Goal: Task Accomplishment & Management: Complete application form

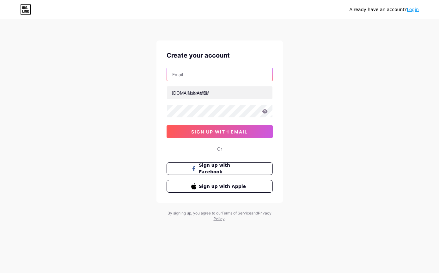
click at [191, 75] on input "text" at bounding box center [219, 74] width 105 height 13
type input "[EMAIL_ADDRESS][DOMAIN_NAME]"
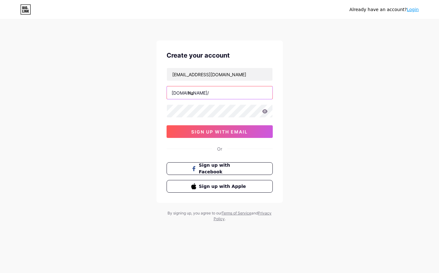
type input "h"
type input "colorbymiranda"
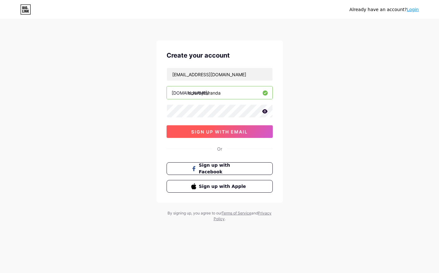
click at [252, 136] on button "sign up with email" at bounding box center [219, 131] width 106 height 13
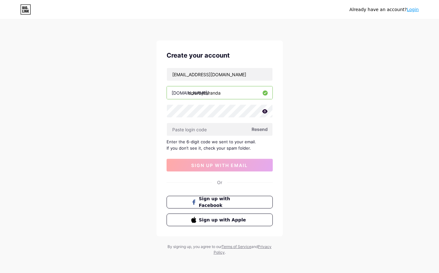
click at [262, 130] on span "Resend" at bounding box center [259, 129] width 16 height 7
click at [255, 130] on span "Resend" at bounding box center [259, 129] width 16 height 7
click at [245, 166] on span "sign up with email" at bounding box center [219, 164] width 57 height 5
click at [255, 129] on span "Resend" at bounding box center [259, 129] width 16 height 7
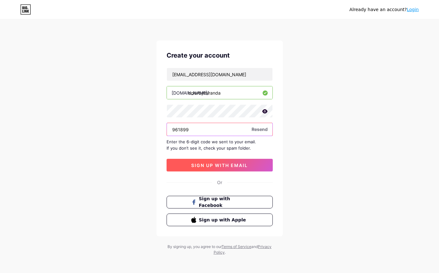
type input "961899"
click at [210, 167] on span "sign up with email" at bounding box center [219, 164] width 57 height 5
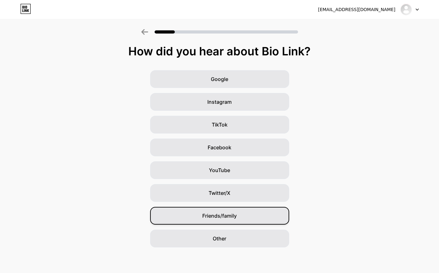
click at [236, 220] on div "Friends/family" at bounding box center [219, 216] width 139 height 18
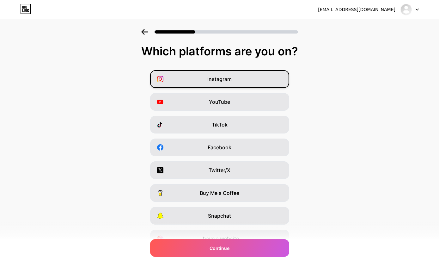
click at [270, 83] on div "Instagram" at bounding box center [219, 79] width 139 height 18
click at [235, 153] on div "Facebook" at bounding box center [219, 147] width 139 height 18
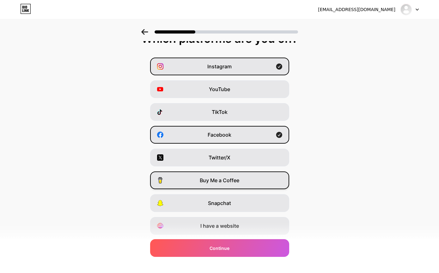
scroll to position [31, 0]
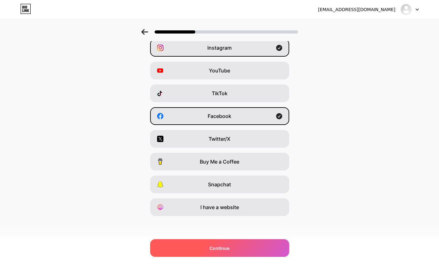
click at [250, 251] on div "Continue" at bounding box center [219, 248] width 139 height 18
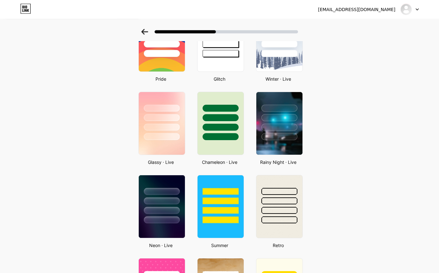
scroll to position [145, 0]
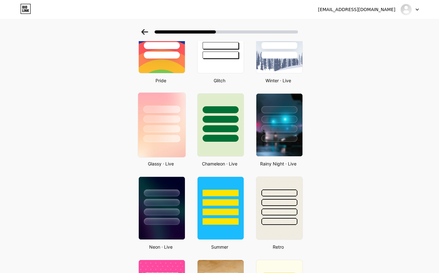
click at [162, 133] on div at bounding box center [161, 118] width 47 height 50
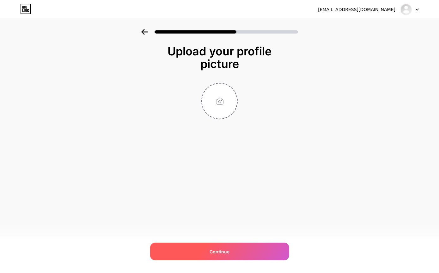
click at [234, 260] on div "Continue" at bounding box center [219, 251] width 139 height 18
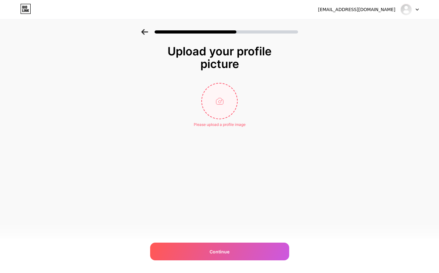
click at [218, 114] on input "file" at bounding box center [219, 100] width 35 height 35
click at [215, 106] on input "file" at bounding box center [219, 100] width 35 height 35
type input "C:\fakepath\IMG_3397.jpeg"
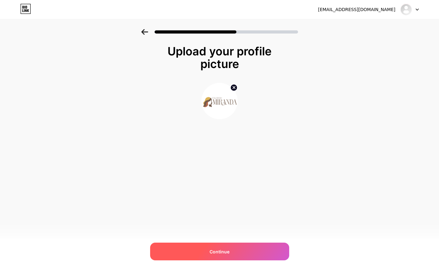
click at [245, 260] on div "Continue" at bounding box center [219, 251] width 139 height 18
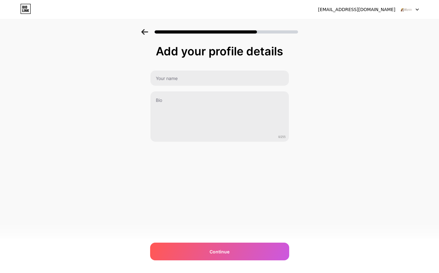
scroll to position [20, 0]
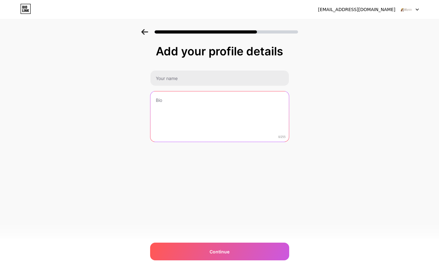
click at [182, 91] on textarea at bounding box center [219, 116] width 138 height 51
paste textarea "[PERSON_NAME] began her career as an apprentice at the legendary [PERSON_NAME] …"
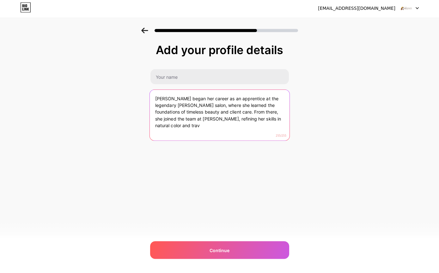
scroll to position [16, 0]
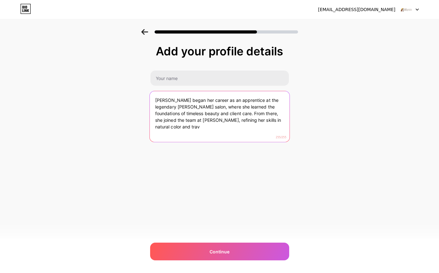
paste textarea "NYC-based colorist with roots at [PERSON_NAME] and [PERSON_NAME], trained in [G…"
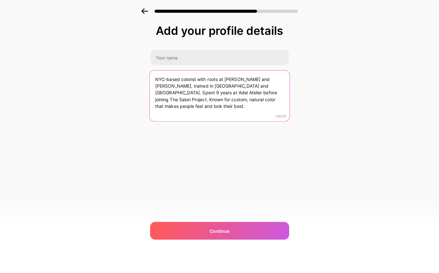
scroll to position [20, 0]
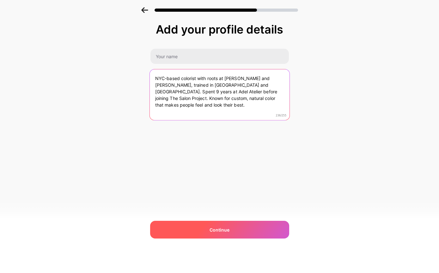
type textarea "NYC-based colorist with roots at [PERSON_NAME] and [PERSON_NAME], trained in [G…"
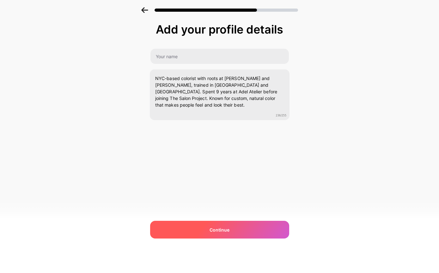
click at [251, 242] on div "Continue" at bounding box center [219, 251] width 139 height 18
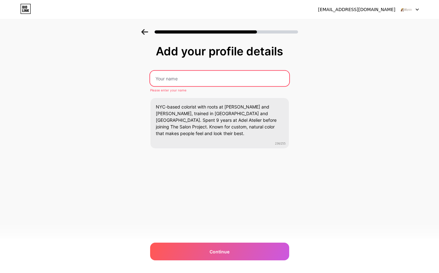
click at [196, 71] on input "text" at bounding box center [219, 78] width 139 height 15
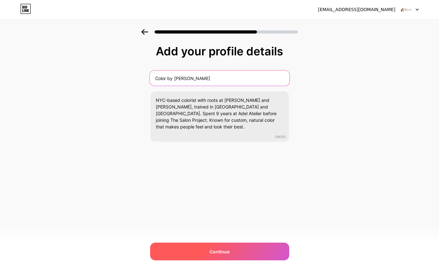
type input "Color by [PERSON_NAME]"
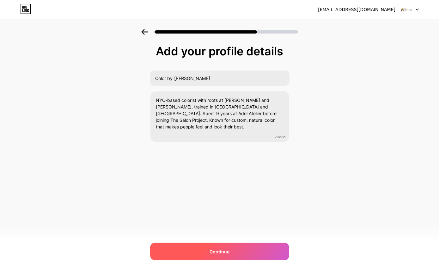
click at [269, 245] on div "Continue" at bounding box center [219, 251] width 139 height 18
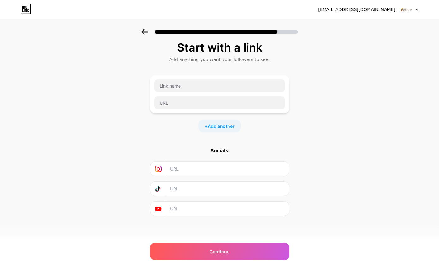
scroll to position [0, 0]
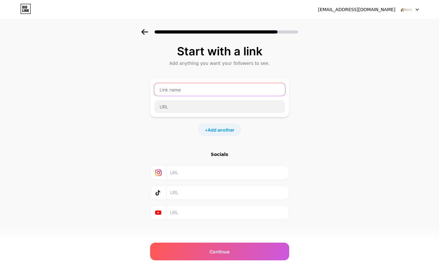
drag, startPoint x: 197, startPoint y: 93, endPoint x: 197, endPoint y: 72, distance: 20.5
click at [197, 83] on input "text" at bounding box center [219, 89] width 131 height 13
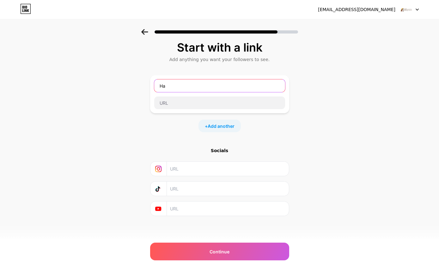
type input "H"
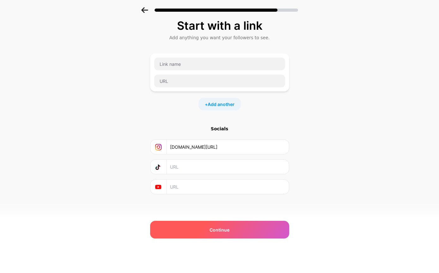
type input "[DOMAIN_NAME][URL]"
click at [226, 242] on div "Continue" at bounding box center [219, 251] width 139 height 18
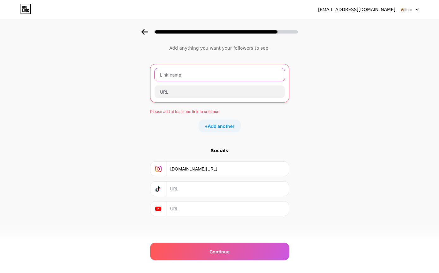
click at [212, 68] on input "text" at bounding box center [219, 74] width 130 height 13
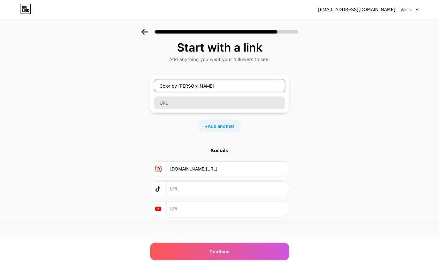
type input "Color by [PERSON_NAME]"
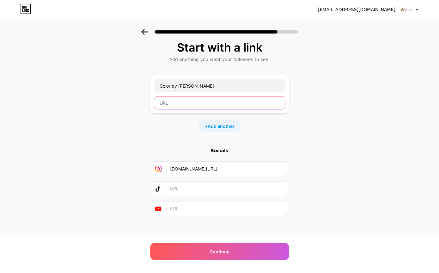
click at [205, 96] on input "text" at bounding box center [219, 102] width 131 height 13
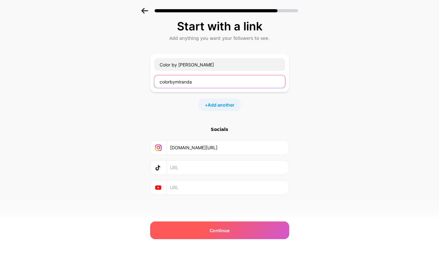
type input "colorbymiranda"
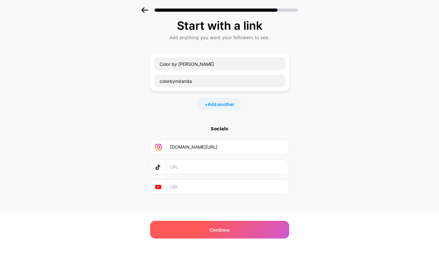
click at [229, 242] on div "Continue" at bounding box center [219, 251] width 139 height 18
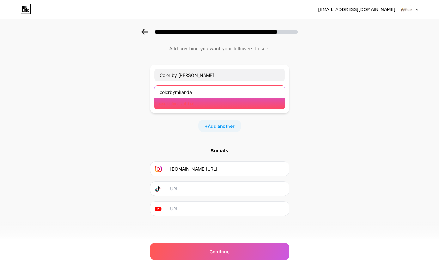
click at [200, 89] on input "colorbymiranda" at bounding box center [219, 92] width 131 height 13
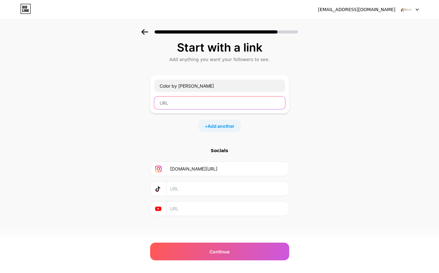
click at [175, 96] on input "text" at bounding box center [219, 102] width 131 height 13
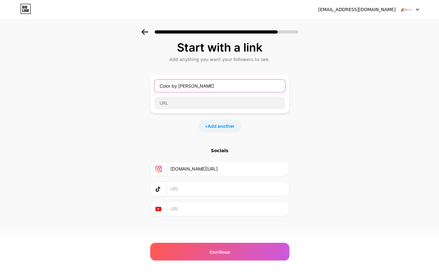
click at [198, 79] on input "Color by [PERSON_NAME]" at bounding box center [219, 85] width 131 height 13
type input "Bookings at The Salon Project"
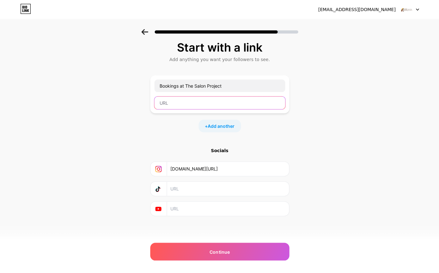
click at [199, 96] on input "text" at bounding box center [219, 102] width 131 height 13
click at [192, 96] on input "text" at bounding box center [219, 102] width 131 height 13
paste input "[URL][DOMAIN_NAME]"
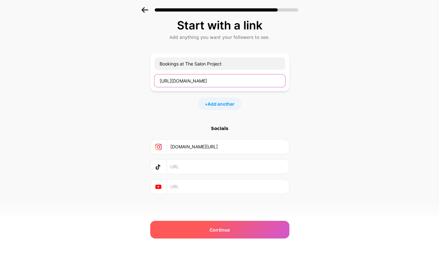
scroll to position [20, 0]
type input "[URL][DOMAIN_NAME]"
click at [231, 242] on div "Continue" at bounding box center [219, 251] width 139 height 18
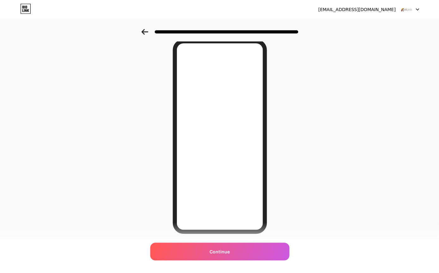
scroll to position [25, 0]
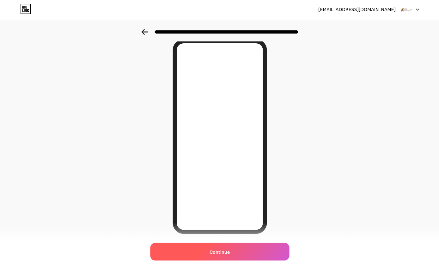
click at [218, 255] on span "Continue" at bounding box center [219, 251] width 20 height 7
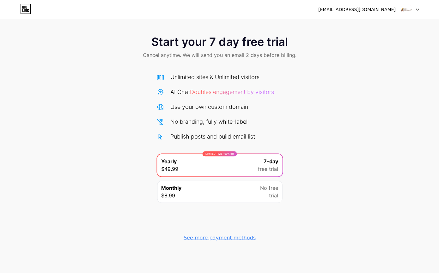
click at [225, 238] on div "See more payment methods" at bounding box center [219, 237] width 72 height 8
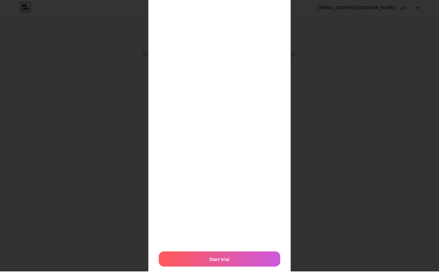
scroll to position [68, 0]
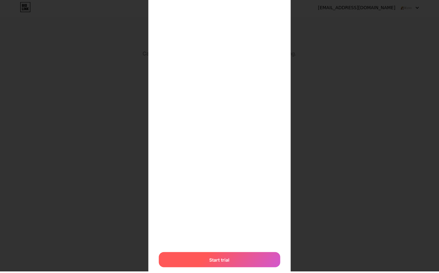
click at [219, 259] on span "Start trial" at bounding box center [219, 261] width 20 height 7
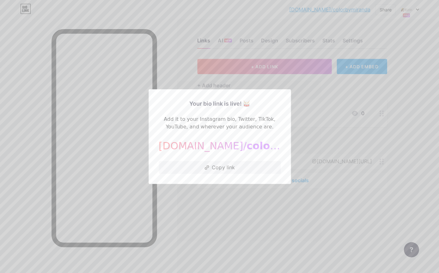
click at [319, 94] on div at bounding box center [219, 136] width 439 height 273
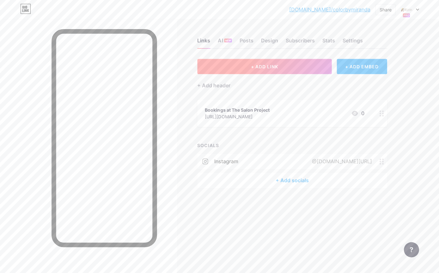
click at [293, 64] on button "+ ADD LINK" at bounding box center [264, 66] width 134 height 15
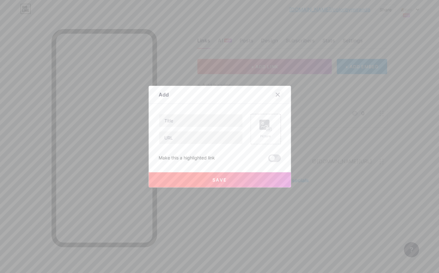
click at [280, 100] on div at bounding box center [277, 94] width 11 height 11
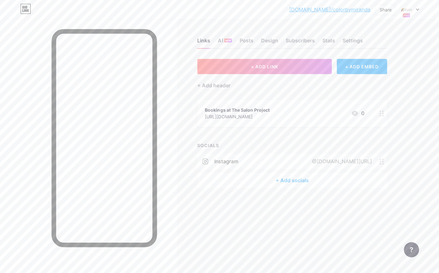
click at [371, 67] on div "+ ADD EMBED" at bounding box center [361, 66] width 50 height 15
click at [257, 187] on div "Collect information from your visitors easily" at bounding box center [273, 188] width 63 height 11
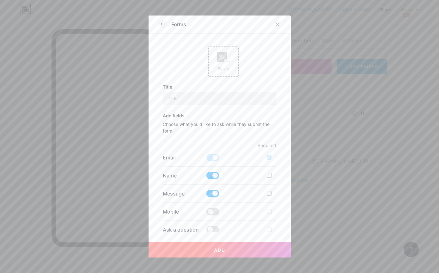
scroll to position [0, 0]
click at [201, 99] on input "text" at bounding box center [219, 98] width 113 height 13
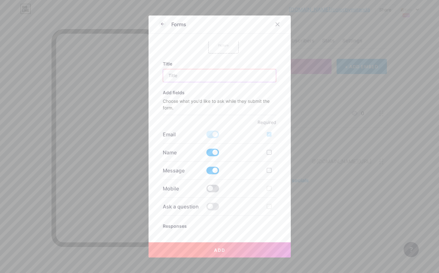
scroll to position [23, 0]
click at [212, 191] on span at bounding box center [212, 188] width 13 height 8
click at [206, 190] on input "checkbox" at bounding box center [206, 190] width 0 height 0
click at [215, 210] on span at bounding box center [212, 206] width 13 height 8
click at [206, 208] on input "checkbox" at bounding box center [206, 208] width 0 height 0
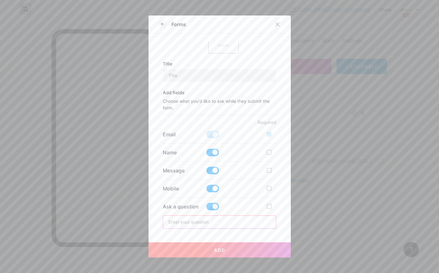
click at [213, 221] on input "text" at bounding box center [219, 221] width 113 height 13
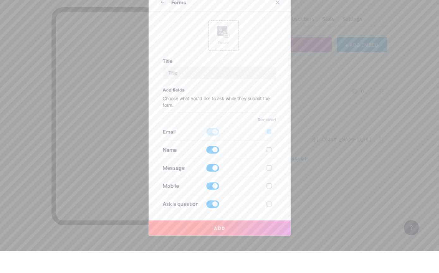
scroll to position [20, 0]
click at [186, 88] on input "text" at bounding box center [219, 94] width 113 height 13
paste input "Let’s Create Your Custom Color"
drag, startPoint x: 173, startPoint y: 77, endPoint x: 156, endPoint y: 75, distance: 16.5
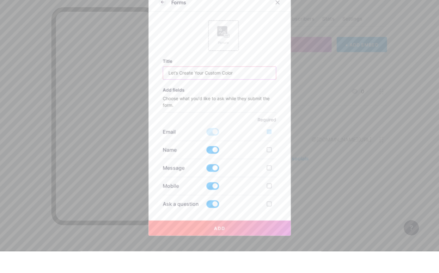
click at [156, 75] on div "Forms Picture Title Let’s Create Your Custom Color Add fields Choose what you'd…" at bounding box center [219, 136] width 142 height 242
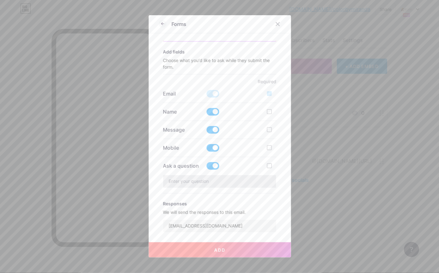
scroll to position [64, 0]
type input "Let’s Create Your Custom Color"
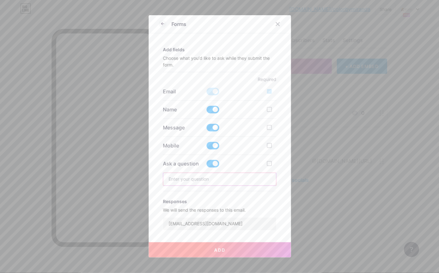
click at [230, 185] on input "text" at bounding box center [219, 179] width 113 height 13
paste input "What are you looking to achieve with your hair?"
type input "What are you looking to achieve with your hair?"
click at [270, 112] on div at bounding box center [269, 109] width 5 height 5
click at [276, 113] on input "checkbox" at bounding box center [278, 115] width 4 height 4
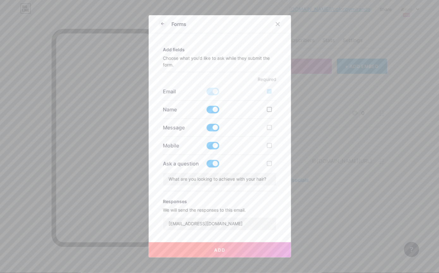
checkbox input "true"
click at [268, 130] on div at bounding box center [269, 127] width 5 height 5
click at [276, 131] on input "checkbox" at bounding box center [278, 133] width 4 height 4
checkbox input "true"
click at [271, 112] on div at bounding box center [269, 109] width 5 height 5
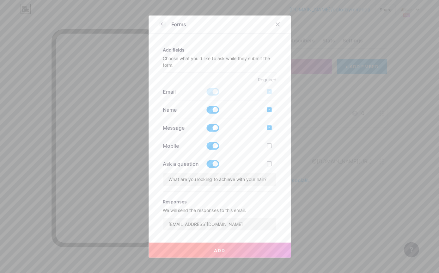
click at [276, 113] on input "checkbox" at bounding box center [278, 115] width 4 height 4
checkbox input "false"
click at [268, 129] on div at bounding box center [269, 127] width 5 height 5
click at [276, 131] on input "checkbox" at bounding box center [278, 133] width 4 height 4
checkbox input "false"
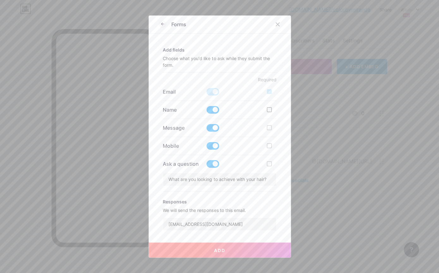
click at [270, 112] on div at bounding box center [269, 109] width 5 height 5
click at [276, 113] on input "checkbox" at bounding box center [278, 115] width 4 height 4
checkbox input "true"
click at [270, 130] on div at bounding box center [269, 127] width 5 height 5
click at [276, 133] on input "checkbox" at bounding box center [278, 133] width 4 height 4
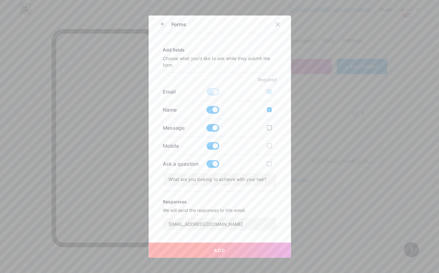
checkbox input "true"
click at [269, 166] on div at bounding box center [269, 163] width 5 height 5
click at [276, 167] on input "checkbox" at bounding box center [278, 169] width 4 height 4
click at [268, 166] on div at bounding box center [269, 163] width 5 height 5
click at [276, 167] on input "checkbox" at bounding box center [278, 169] width 4 height 4
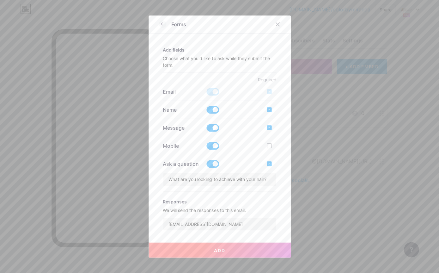
checkbox input "false"
drag, startPoint x: 264, startPoint y: 183, endPoint x: 271, endPoint y: 183, distance: 6.6
click at [264, 183] on input "What are you looking to achieve with your hair?" at bounding box center [219, 179] width 113 height 13
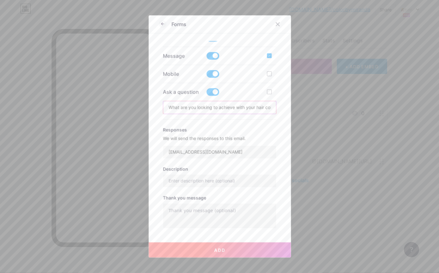
scroll to position [137, 1]
type input "What are you looking to achieve with your hair color?"
drag, startPoint x: 162, startPoint y: 132, endPoint x: 203, endPoint y: 195, distance: 76.2
click at [203, 195] on div "Picture Title Let’s Create Your Custom Color Add fields Choose what you'd like …" at bounding box center [220, 136] width 122 height 191
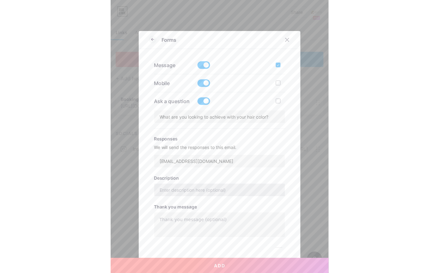
scroll to position [130, 0]
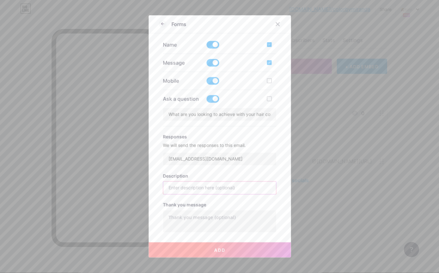
click at [194, 184] on div at bounding box center [219, 187] width 113 height 13
paste input "Tell me a bit about your hair, your goals, or your dream color. Whether you’re …"
click at [268, 187] on input "Tell me a bit about your hair, your goals, or your dream color. Whether you’re …" at bounding box center [219, 187] width 113 height 13
type input "Tell me a bit about your hair, your goals, or your dream color. Whether you’re …"
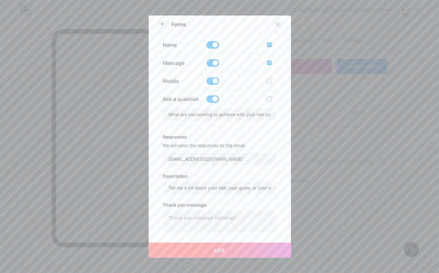
click at [251, 213] on div at bounding box center [219, 222] width 113 height 25
drag, startPoint x: 237, startPoint y: 188, endPoint x: 294, endPoint y: 189, distance: 56.9
click at [294, 189] on div "Forms Picture Title Let’s Create Your Custom Color Add fields Choose what you'd…" at bounding box center [219, 136] width 439 height 273
click at [266, 185] on input "Tell me a bit about your hair, your goals, or your dream color. Whether you’re …" at bounding box center [219, 187] width 113 height 13
click at [232, 216] on textarea at bounding box center [219, 222] width 113 height 25
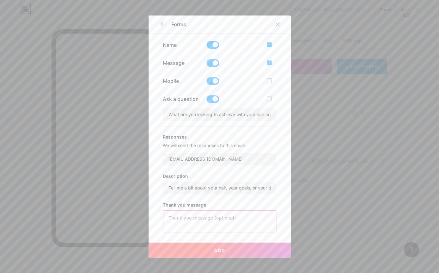
paste textarea "Thank you for reaching out! I appreciate you taking the time to share. I’ll be …"
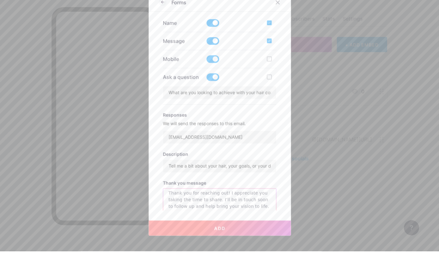
scroll to position [20, 0]
type textarea "Thank you for reaching out! I appreciate you taking the time to share. I’ll be …"
click at [266, 224] on div "Title Let’s Create Your Custom Color Add fields Choose what you'd like to ask w…" at bounding box center [219, 103] width 113 height 299
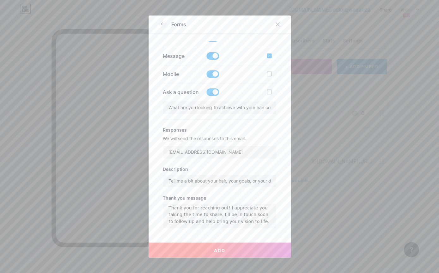
scroll to position [137, 0]
click at [237, 257] on button "Add" at bounding box center [219, 249] width 142 height 15
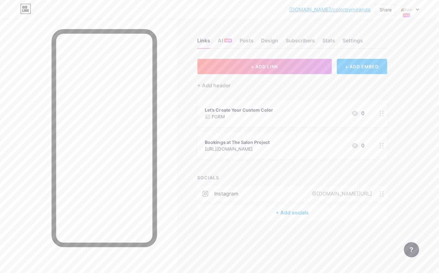
scroll to position [0, 0]
drag, startPoint x: 310, startPoint y: 11, endPoint x: 371, endPoint y: 10, distance: 60.6
click at [371, 10] on div "[DOMAIN_NAME]/colorb... [DOMAIN_NAME]/colorbymiranda Share Switch accounts Colo…" at bounding box center [219, 9] width 439 height 11
click at [172, 75] on div at bounding box center [88, 155] width 177 height 273
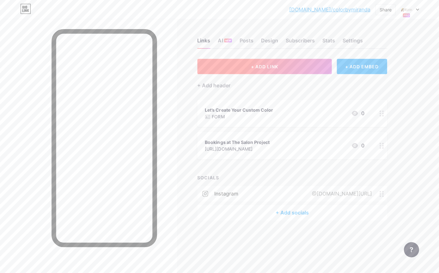
scroll to position [0, 0]
drag, startPoint x: 246, startPoint y: 2, endPoint x: 0, endPoint y: 0, distance: 246.0
click at [0, 0] on html "[DOMAIN_NAME]/colorb... [DOMAIN_NAME]/colorbymiranda Share Switch accounts Colo…" at bounding box center [219, 136] width 439 height 273
